Goal: Transaction & Acquisition: Purchase product/service

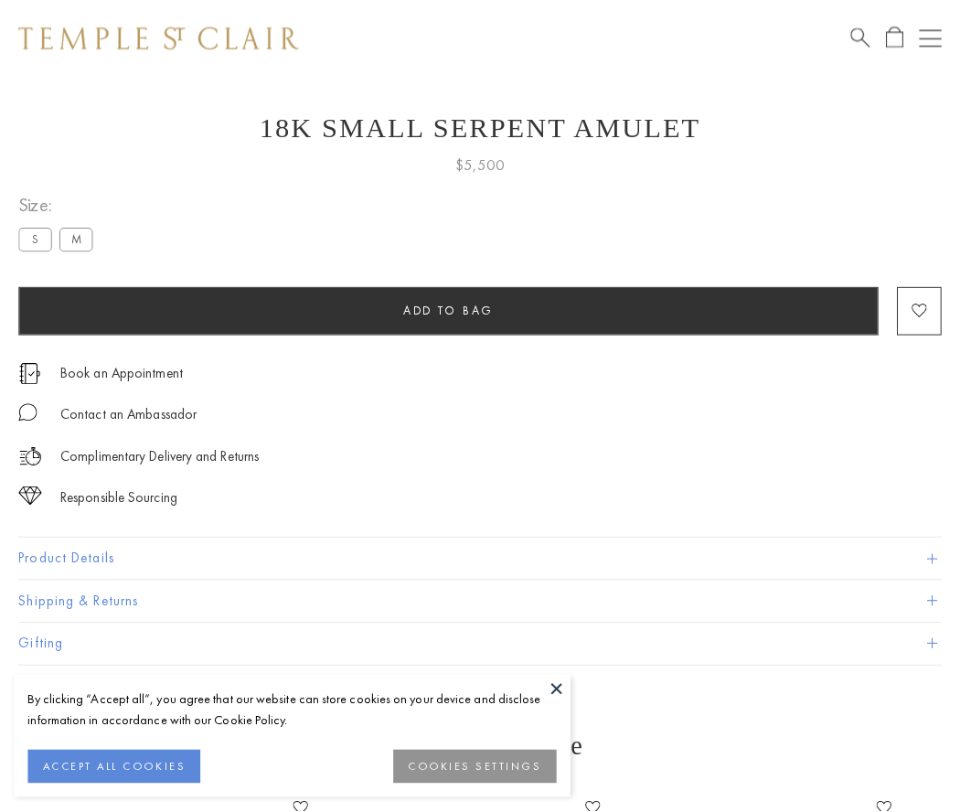
scroll to position [30, 0]
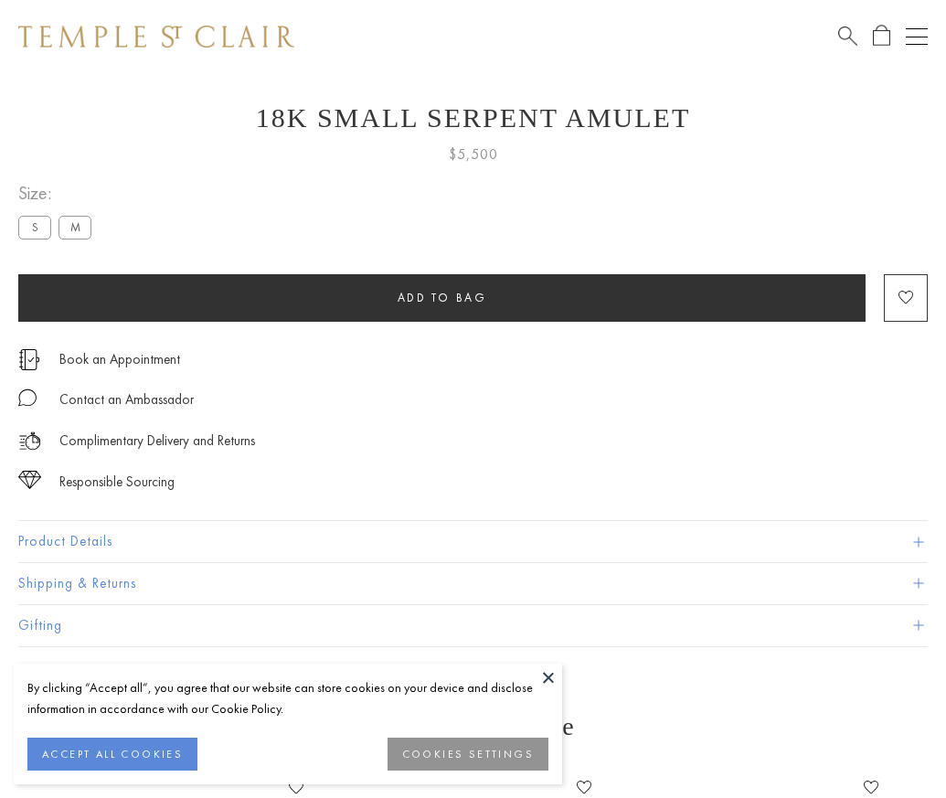
click at [442, 297] on span "Add to bag" at bounding box center [443, 298] width 90 height 16
